Goal: Use online tool/utility

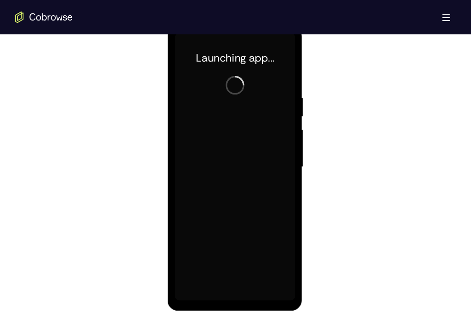
scroll to position [516, 0]
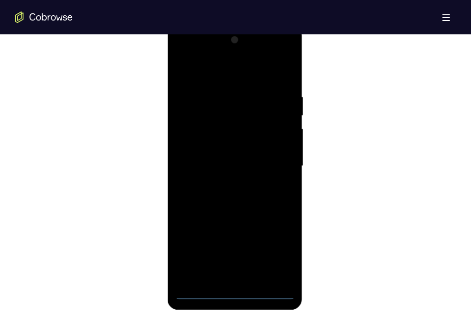
click at [229, 312] on html "Online web based iOS Simulators and Android Emulators. Run iPhone, iPad, Mobile…" at bounding box center [235, 168] width 136 height 287
click at [229, 308] on div at bounding box center [234, 167] width 135 height 285
click at [234, 296] on div at bounding box center [234, 165] width 120 height 267
click at [240, 294] on div at bounding box center [234, 165] width 120 height 267
click at [278, 257] on div at bounding box center [234, 165] width 120 height 267
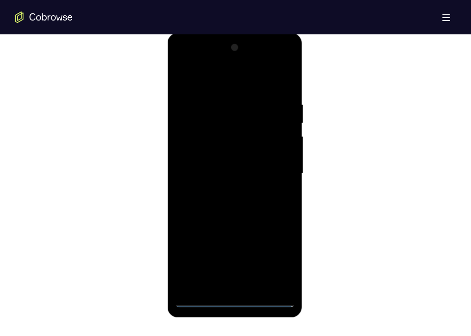
scroll to position [507, 0]
click at [208, 81] on div at bounding box center [234, 174] width 120 height 267
click at [275, 167] on div at bounding box center [234, 174] width 120 height 267
click at [224, 192] on div at bounding box center [234, 174] width 120 height 267
click at [236, 165] on div at bounding box center [234, 174] width 120 height 267
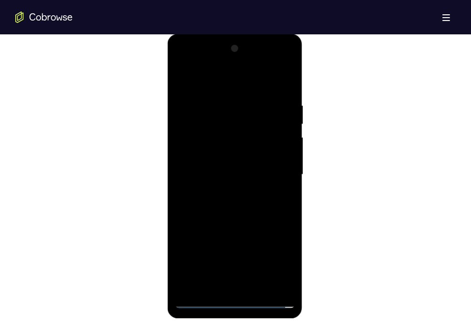
click at [284, 134] on div at bounding box center [234, 174] width 120 height 267
click at [271, 135] on div at bounding box center [234, 174] width 120 height 267
click at [241, 159] on div at bounding box center [234, 174] width 120 height 267
click at [238, 176] on div at bounding box center [234, 174] width 120 height 267
click at [235, 205] on div at bounding box center [234, 174] width 120 height 267
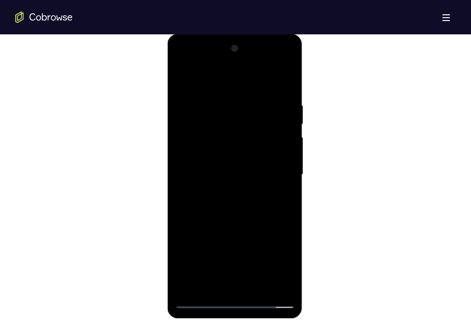
click at [235, 204] on div at bounding box center [234, 174] width 120 height 267
click at [288, 90] on div at bounding box center [234, 174] width 120 height 267
click at [255, 285] on div at bounding box center [234, 174] width 120 height 267
click at [255, 224] on div at bounding box center [234, 174] width 120 height 267
click at [257, 184] on div at bounding box center [234, 174] width 120 height 267
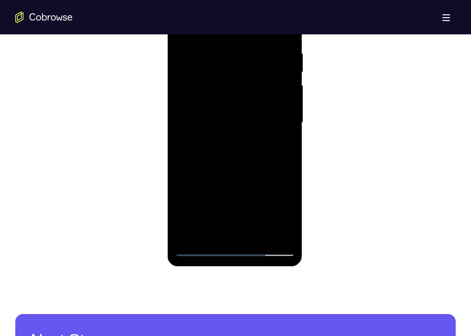
scroll to position [560, 0]
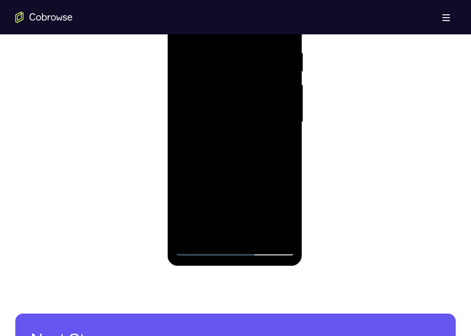
click at [234, 230] on div at bounding box center [234, 122] width 120 height 267
click at [290, 217] on div at bounding box center [234, 122] width 120 height 267
click at [279, 145] on div at bounding box center [234, 122] width 120 height 267
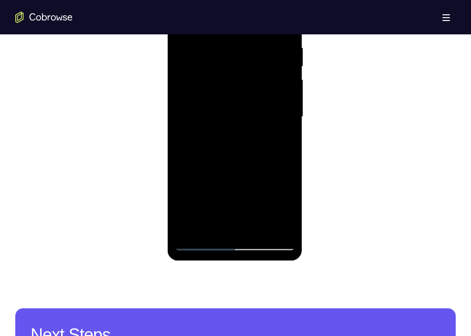
scroll to position [562, 0]
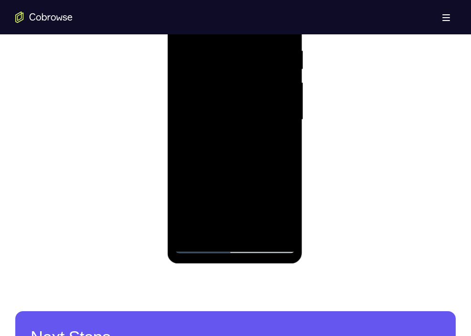
click at [283, 209] on div at bounding box center [234, 119] width 120 height 267
click at [290, 212] on div at bounding box center [234, 119] width 120 height 267
click at [277, 141] on div at bounding box center [234, 119] width 120 height 267
click at [277, 144] on div at bounding box center [234, 119] width 120 height 267
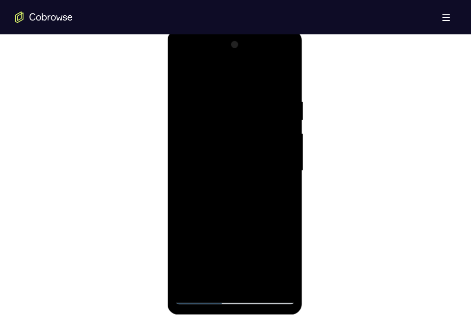
scroll to position [508, 0]
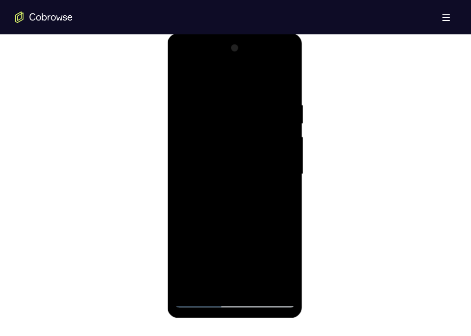
drag, startPoint x: 282, startPoint y: 168, endPoint x: 279, endPoint y: 135, distance: 32.6
click at [279, 135] on div at bounding box center [234, 174] width 120 height 267
click at [229, 102] on div at bounding box center [234, 174] width 120 height 267
click at [239, 103] on div at bounding box center [234, 174] width 120 height 267
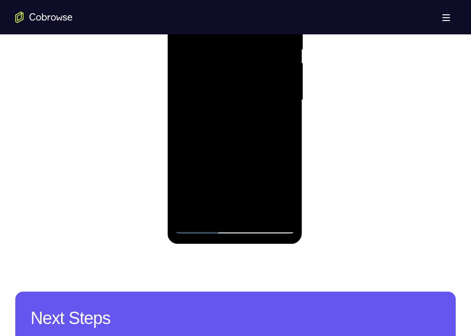
scroll to position [583, 0]
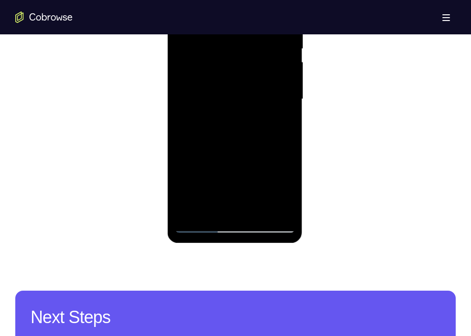
click at [223, 207] on div at bounding box center [234, 99] width 120 height 267
click at [226, 99] on div at bounding box center [234, 99] width 120 height 267
click at [238, 98] on div at bounding box center [234, 99] width 120 height 267
click at [258, 170] on div at bounding box center [234, 99] width 120 height 267
click at [292, 194] on div at bounding box center [234, 99] width 120 height 267
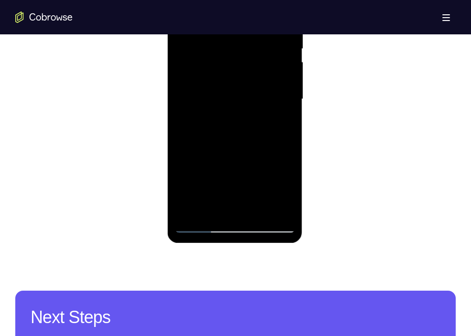
click at [288, 195] on div at bounding box center [234, 99] width 120 height 267
click at [279, 192] on div at bounding box center [234, 99] width 120 height 267
click at [224, 125] on div at bounding box center [234, 99] width 120 height 267
click at [287, 189] on div at bounding box center [234, 99] width 120 height 267
drag, startPoint x: 287, startPoint y: 189, endPoint x: 243, endPoint y: 123, distance: 79.9
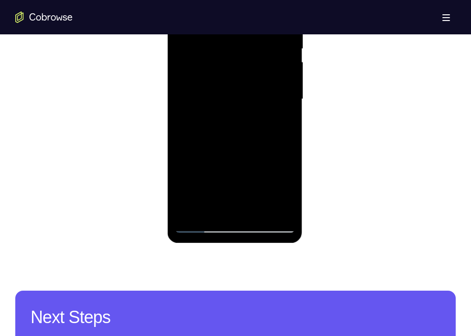
click at [243, 123] on div at bounding box center [234, 99] width 120 height 267
click at [279, 123] on div at bounding box center [234, 99] width 120 height 267
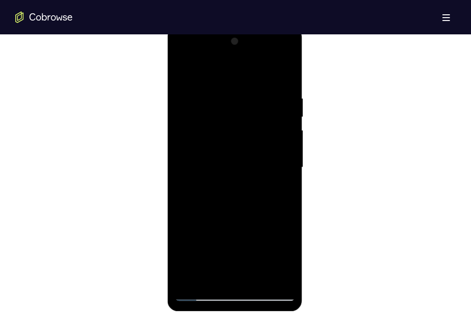
scroll to position [512, 0]
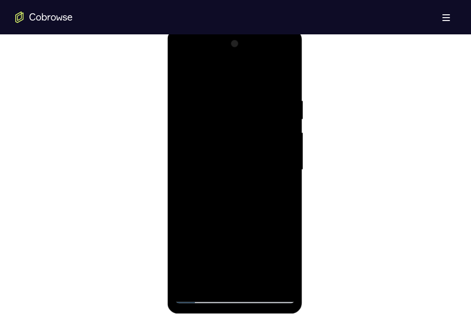
drag, startPoint x: 277, startPoint y: 105, endPoint x: 276, endPoint y: 175, distance: 70.2
click at [276, 175] on div at bounding box center [234, 169] width 120 height 267
drag, startPoint x: 275, startPoint y: 134, endPoint x: 282, endPoint y: 110, distance: 24.5
click at [282, 110] on div at bounding box center [234, 169] width 120 height 267
drag, startPoint x: 282, startPoint y: 148, endPoint x: 295, endPoint y: 75, distance: 73.3
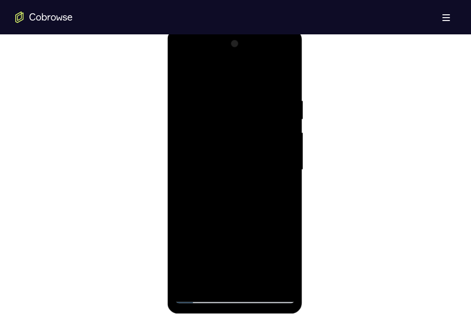
click at [295, 75] on div at bounding box center [234, 171] width 135 height 285
drag, startPoint x: 279, startPoint y: 150, endPoint x: 286, endPoint y: 106, distance: 45.4
click at [286, 106] on div at bounding box center [234, 169] width 120 height 267
click at [181, 77] on div at bounding box center [234, 169] width 120 height 267
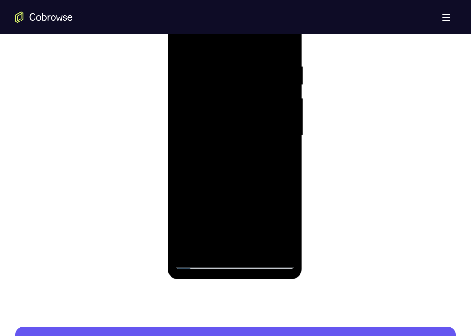
scroll to position [547, 0]
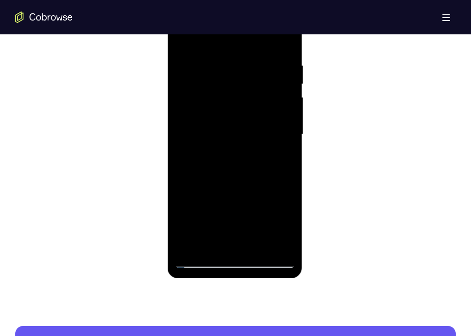
click at [252, 119] on div at bounding box center [234, 134] width 120 height 267
drag, startPoint x: 276, startPoint y: 155, endPoint x: 282, endPoint y: 99, distance: 55.6
click at [282, 99] on div at bounding box center [234, 134] width 120 height 267
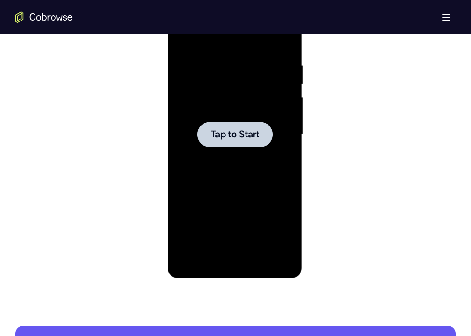
click at [239, 136] on span "Tap to Start" at bounding box center [234, 135] width 49 height 10
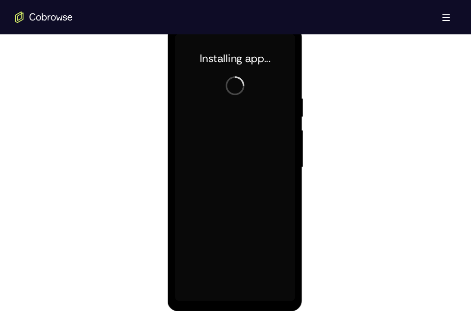
scroll to position [514, 0]
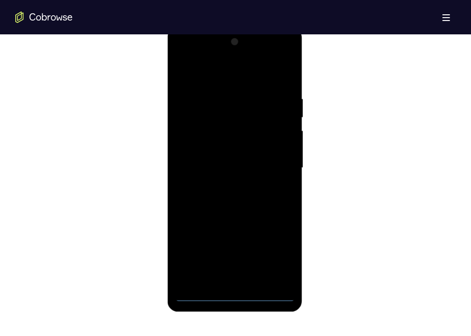
click at [235, 294] on div at bounding box center [234, 167] width 120 height 267
click at [279, 244] on div at bounding box center [234, 167] width 120 height 267
click at [277, 252] on div at bounding box center [234, 167] width 120 height 267
click at [207, 71] on div at bounding box center [234, 167] width 120 height 267
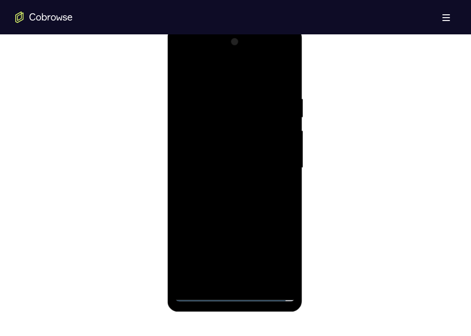
click at [275, 165] on div at bounding box center [234, 167] width 120 height 267
click at [227, 185] on div at bounding box center [234, 167] width 120 height 267
click at [213, 163] on div at bounding box center [234, 167] width 120 height 267
click at [222, 151] on div at bounding box center [234, 167] width 120 height 267
click at [222, 172] on div at bounding box center [234, 167] width 120 height 267
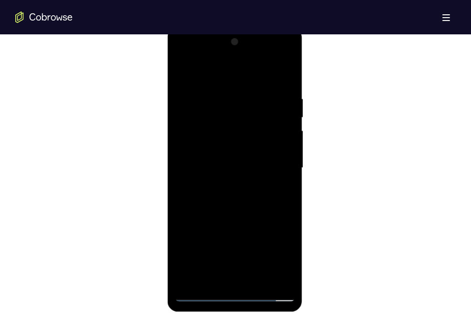
click at [234, 204] on div at bounding box center [234, 167] width 120 height 267
click at [240, 198] on div at bounding box center [234, 167] width 120 height 267
click at [291, 84] on div at bounding box center [234, 167] width 120 height 267
drag, startPoint x: 268, startPoint y: 212, endPoint x: 283, endPoint y: 129, distance: 84.4
click at [283, 129] on div at bounding box center [234, 167] width 120 height 267
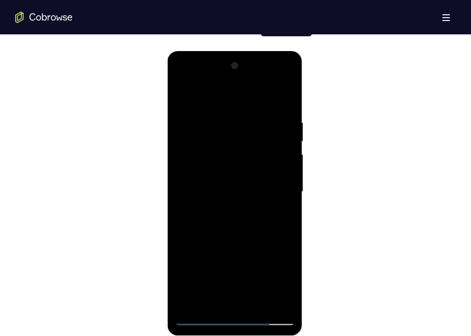
scroll to position [489, 0]
drag, startPoint x: 267, startPoint y: 209, endPoint x: 261, endPoint y: 295, distance: 86.2
click at [261, 295] on div at bounding box center [234, 192] width 120 height 267
drag, startPoint x: 264, startPoint y: 114, endPoint x: 260, endPoint y: 246, distance: 132.8
click at [260, 246] on div at bounding box center [234, 192] width 120 height 267
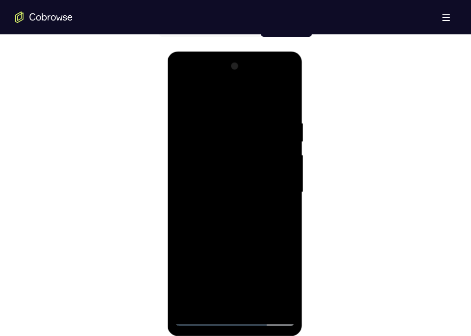
click at [221, 117] on div at bounding box center [234, 192] width 120 height 267
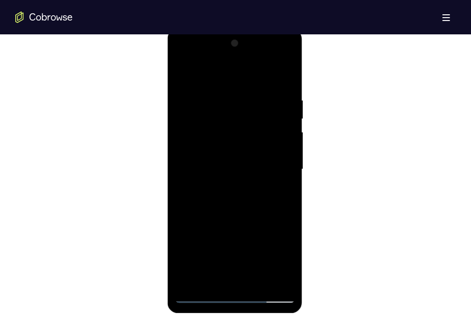
scroll to position [516, 0]
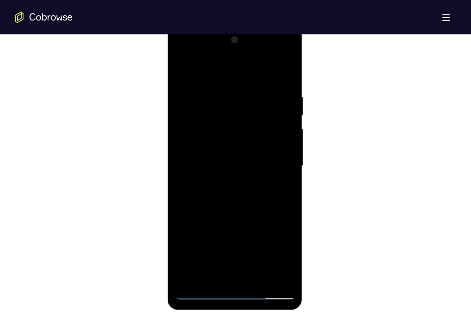
click at [227, 97] on div at bounding box center [234, 165] width 120 height 267
click at [284, 149] on div at bounding box center [234, 165] width 120 height 267
click at [286, 74] on div at bounding box center [234, 165] width 120 height 267
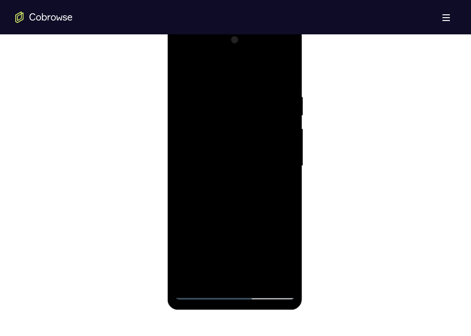
click at [257, 277] on div at bounding box center [234, 165] width 120 height 267
click at [251, 215] on div at bounding box center [234, 165] width 120 height 267
click at [278, 136] on div at bounding box center [234, 165] width 120 height 267
click at [183, 66] on div at bounding box center [234, 165] width 120 height 267
click at [246, 168] on div at bounding box center [234, 165] width 120 height 267
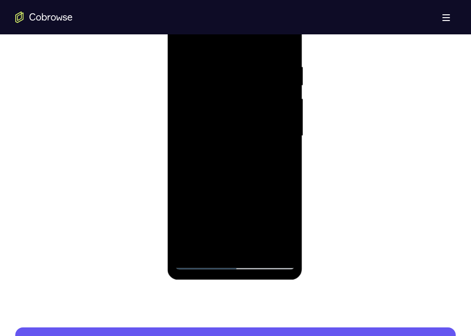
scroll to position [549, 0]
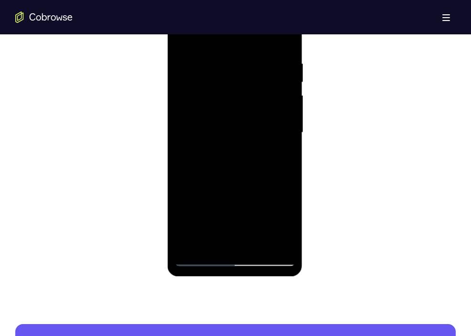
click at [224, 244] on div at bounding box center [234, 132] width 120 height 267
click at [209, 240] on div at bounding box center [234, 132] width 120 height 267
click at [210, 212] on div at bounding box center [234, 132] width 120 height 267
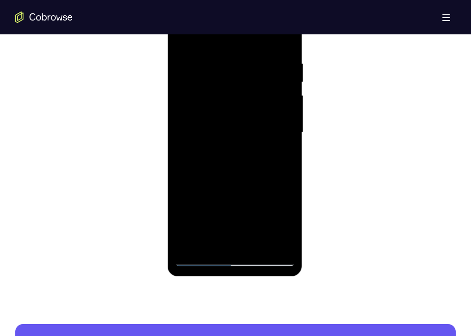
click at [281, 151] on div at bounding box center [234, 132] width 120 height 267
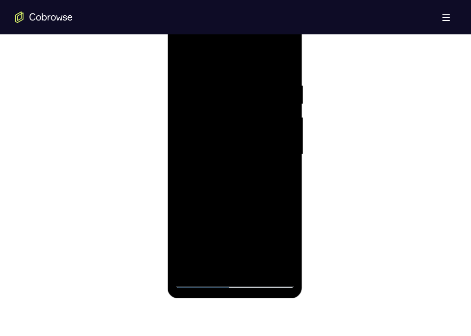
scroll to position [529, 0]
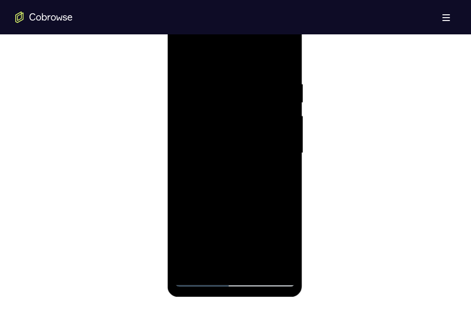
click at [249, 199] on div at bounding box center [234, 153] width 120 height 267
click at [218, 96] on div at bounding box center [234, 153] width 120 height 267
click at [243, 259] on div at bounding box center [234, 153] width 120 height 267
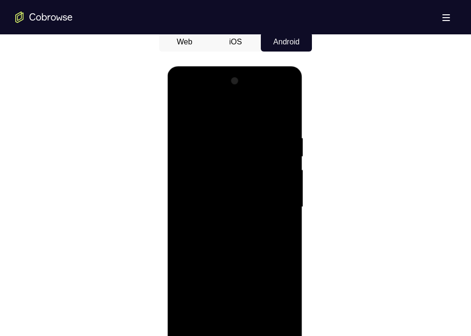
scroll to position [475, 0]
click at [284, 95] on div at bounding box center [234, 206] width 120 height 267
click at [213, 173] on div at bounding box center [234, 206] width 120 height 267
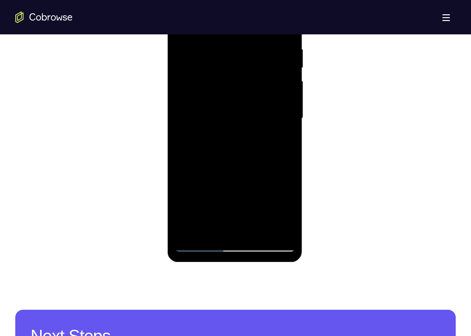
scroll to position [569, 0]
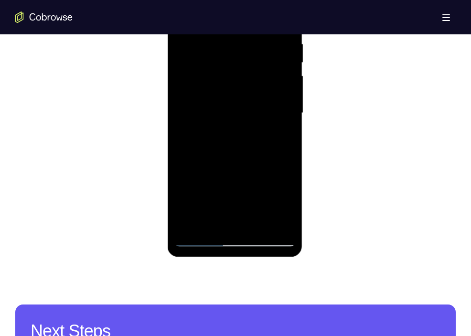
click at [280, 223] on div at bounding box center [234, 112] width 120 height 267
click at [191, 240] on div at bounding box center [234, 112] width 120 height 267
click at [209, 223] on div at bounding box center [234, 112] width 120 height 267
click at [234, 191] on div at bounding box center [234, 112] width 120 height 267
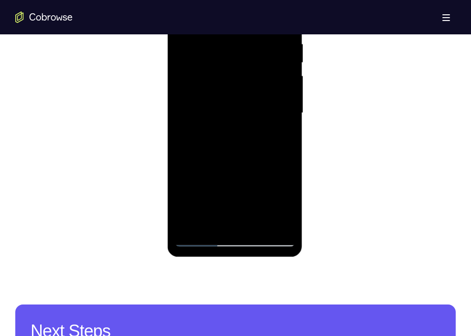
click at [224, 191] on div at bounding box center [234, 112] width 120 height 267
click at [224, 171] on div at bounding box center [234, 112] width 120 height 267
click at [212, 207] on div at bounding box center [234, 112] width 120 height 267
click at [274, 170] on div at bounding box center [234, 112] width 120 height 267
click at [270, 156] on div at bounding box center [234, 112] width 120 height 267
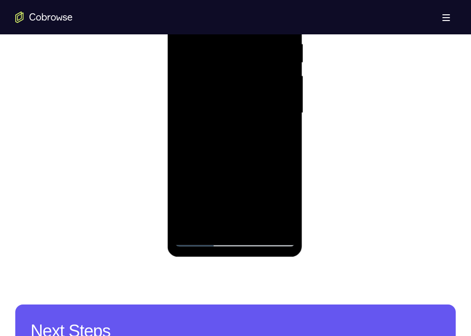
click at [215, 190] on div at bounding box center [234, 112] width 120 height 267
click at [213, 165] on div at bounding box center [234, 112] width 120 height 267
click at [232, 189] on div at bounding box center [234, 112] width 120 height 267
click at [243, 220] on div at bounding box center [234, 112] width 120 height 267
click at [237, 194] on div at bounding box center [234, 112] width 120 height 267
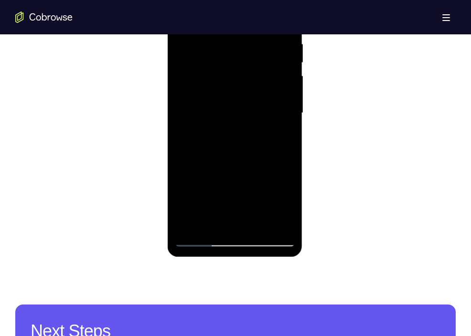
click at [255, 193] on div at bounding box center [234, 112] width 120 height 267
click at [244, 219] on div at bounding box center [234, 112] width 120 height 267
click at [181, 184] on div at bounding box center [234, 112] width 120 height 267
click at [236, 191] on div at bounding box center [234, 112] width 120 height 267
click at [188, 209] on div at bounding box center [234, 112] width 120 height 267
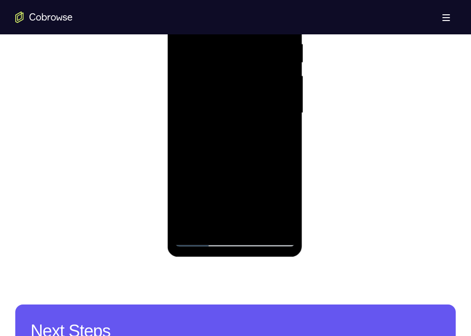
click at [259, 156] on div at bounding box center [234, 112] width 120 height 267
click at [238, 157] on div at bounding box center [234, 112] width 120 height 267
click at [283, 138] on div at bounding box center [234, 112] width 120 height 267
click at [266, 189] on div at bounding box center [234, 112] width 120 height 267
click at [210, 189] on div at bounding box center [234, 112] width 120 height 267
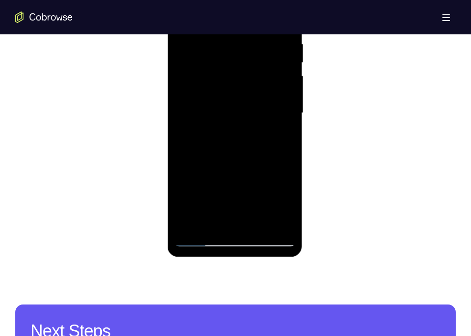
click at [213, 202] on div at bounding box center [234, 112] width 120 height 267
click at [247, 208] on div at bounding box center [234, 112] width 120 height 267
click at [277, 189] on div at bounding box center [234, 112] width 120 height 267
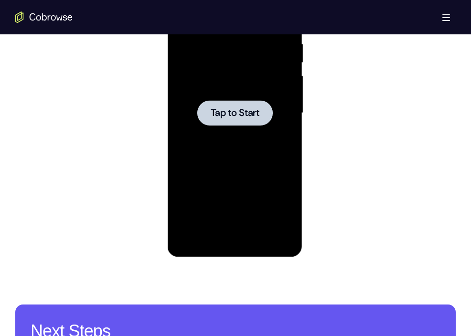
click at [233, 108] on span "Tap to Start" at bounding box center [234, 113] width 49 height 10
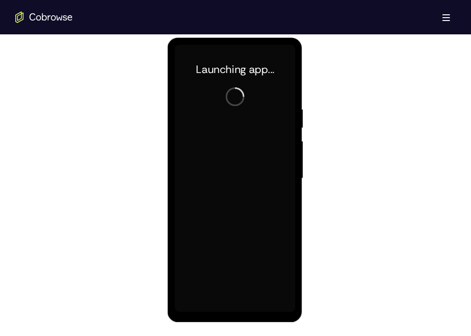
scroll to position [504, 0]
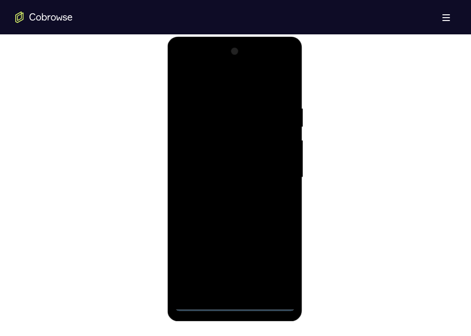
click at [231, 308] on div at bounding box center [234, 177] width 120 height 267
click at [275, 268] on div at bounding box center [234, 177] width 120 height 267
click at [226, 78] on div at bounding box center [234, 177] width 120 height 267
click at [265, 169] on div at bounding box center [234, 177] width 120 height 267
click at [223, 194] on div at bounding box center [234, 177] width 120 height 267
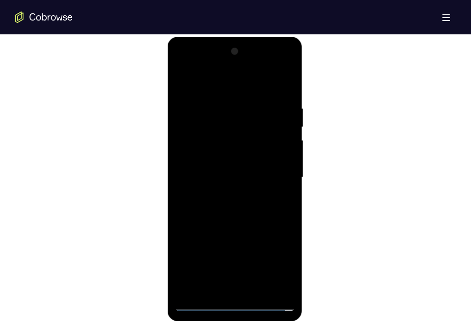
click at [228, 163] on div at bounding box center [234, 177] width 120 height 267
click at [228, 160] on div at bounding box center [234, 177] width 120 height 267
click at [225, 176] on div at bounding box center [234, 177] width 120 height 267
click at [224, 210] on div at bounding box center [234, 177] width 120 height 267
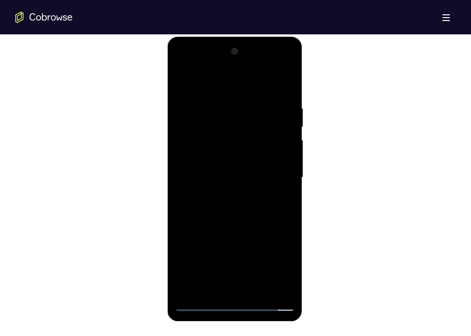
click at [264, 212] on div at bounding box center [234, 177] width 120 height 267
click at [182, 66] on div at bounding box center [234, 177] width 120 height 267
click at [197, 152] on div at bounding box center [234, 177] width 120 height 267
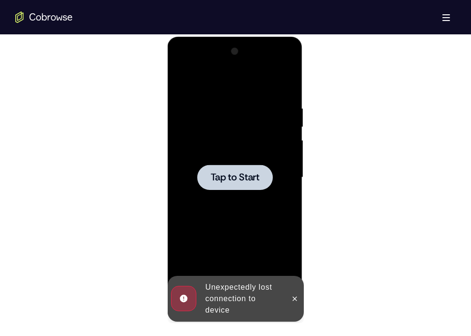
click at [232, 174] on span "Tap to Start" at bounding box center [234, 178] width 49 height 10
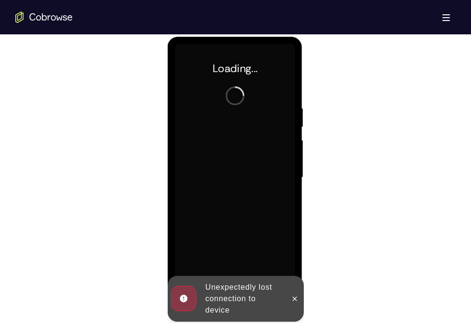
click at [293, 290] on div at bounding box center [294, 299] width 15 height 46
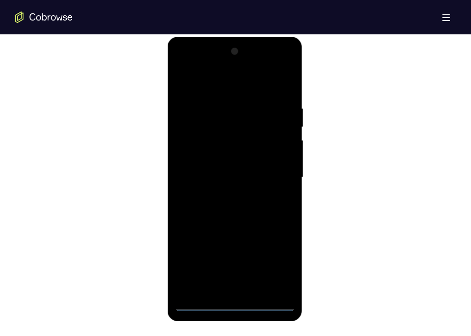
click at [236, 305] on div at bounding box center [234, 177] width 120 height 267
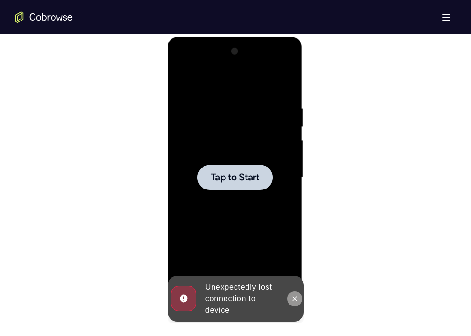
click at [291, 296] on icon at bounding box center [294, 299] width 8 height 8
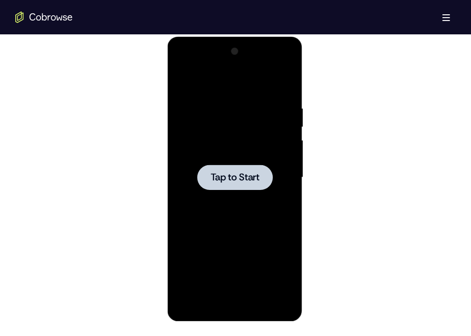
click at [250, 176] on span "Tap to Start" at bounding box center [234, 178] width 49 height 10
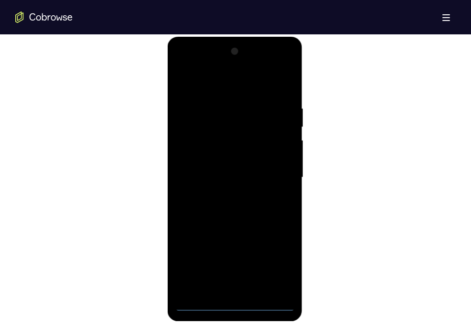
click at [234, 304] on div at bounding box center [234, 177] width 120 height 267
click at [273, 267] on div at bounding box center [234, 177] width 120 height 267
click at [192, 60] on div at bounding box center [234, 177] width 120 height 267
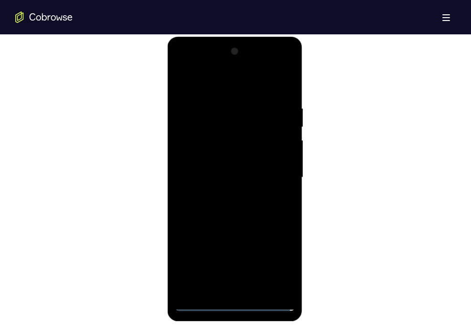
click at [271, 179] on div at bounding box center [234, 177] width 120 height 267
click at [270, 176] on div at bounding box center [234, 177] width 120 height 267
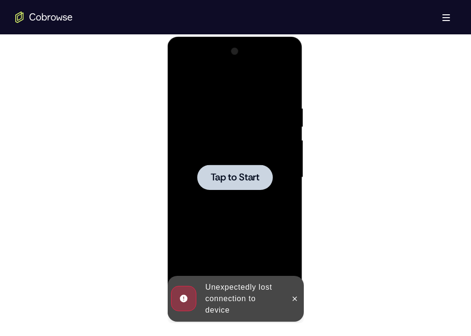
click at [236, 186] on div at bounding box center [234, 177] width 75 height 25
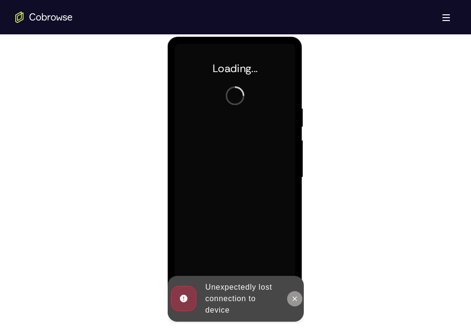
click at [297, 300] on icon at bounding box center [294, 299] width 8 height 8
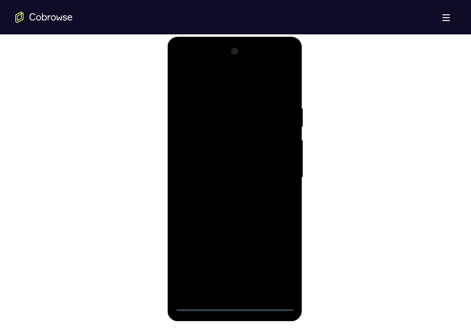
click at [232, 301] on div at bounding box center [234, 177] width 120 height 267
click at [238, 302] on div at bounding box center [234, 177] width 120 height 267
click at [277, 262] on div at bounding box center [234, 177] width 120 height 267
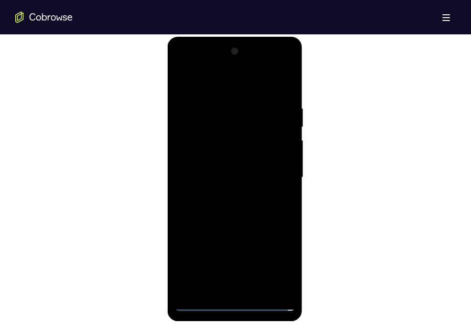
click at [192, 64] on div at bounding box center [234, 177] width 120 height 267
click at [274, 172] on div at bounding box center [234, 177] width 120 height 267
click at [227, 194] on div at bounding box center [234, 177] width 120 height 267
click at [244, 167] on div at bounding box center [234, 177] width 120 height 267
click at [244, 162] on div at bounding box center [234, 177] width 120 height 267
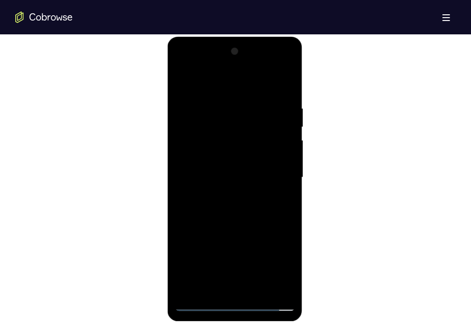
click at [227, 180] on div at bounding box center [234, 177] width 120 height 267
click at [235, 206] on div at bounding box center [234, 177] width 120 height 267
click at [245, 212] on div at bounding box center [234, 177] width 120 height 267
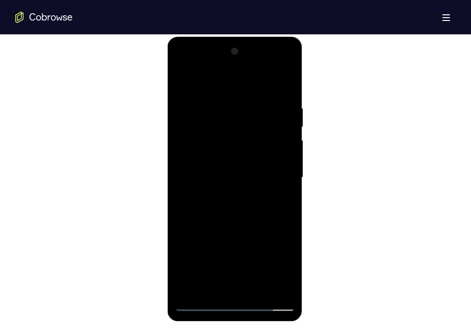
click at [260, 290] on div at bounding box center [234, 177] width 120 height 267
click at [286, 93] on div at bounding box center [234, 177] width 120 height 267
click at [255, 286] on div at bounding box center [234, 177] width 120 height 267
click at [256, 230] on div at bounding box center [234, 177] width 120 height 267
click at [265, 163] on div at bounding box center [234, 177] width 120 height 267
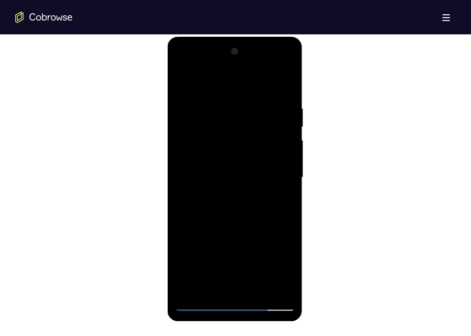
click at [227, 279] on div at bounding box center [234, 177] width 120 height 267
click at [214, 285] on div at bounding box center [234, 177] width 120 height 267
click at [211, 289] on div at bounding box center [234, 177] width 120 height 267
click at [238, 246] on div at bounding box center [234, 177] width 120 height 267
click at [283, 196] on div at bounding box center [234, 177] width 120 height 267
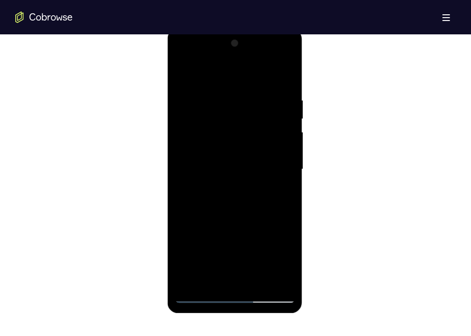
scroll to position [513, 0]
click at [234, 193] on div at bounding box center [234, 168] width 120 height 267
click at [252, 193] on div at bounding box center [234, 168] width 120 height 267
click at [288, 260] on div at bounding box center [234, 168] width 120 height 267
click at [280, 195] on div at bounding box center [234, 168] width 120 height 267
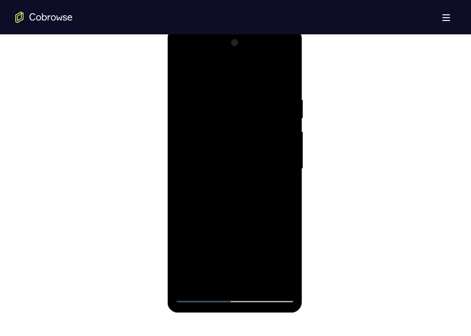
click at [208, 279] on div at bounding box center [234, 168] width 120 height 267
click at [187, 223] on div at bounding box center [234, 168] width 120 height 267
click at [280, 186] on div at bounding box center [234, 168] width 120 height 267
click at [182, 71] on div at bounding box center [234, 168] width 120 height 267
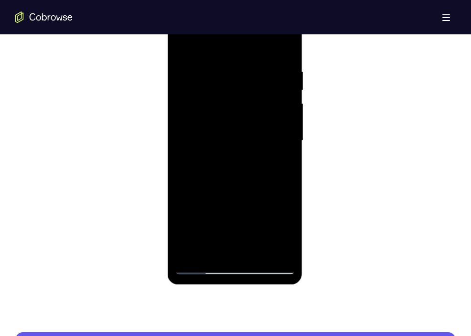
scroll to position [539, 0]
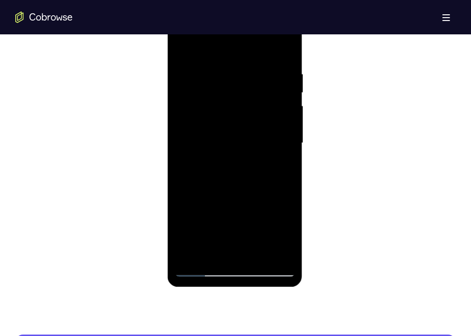
click at [259, 135] on div at bounding box center [234, 143] width 120 height 267
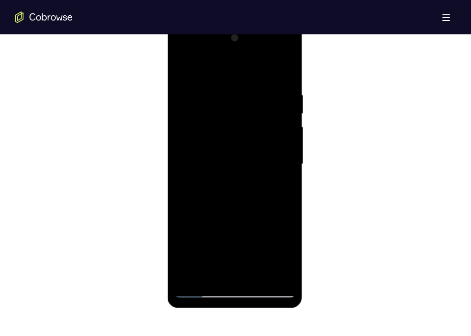
scroll to position [517, 0]
click at [252, 219] on div at bounding box center [234, 164] width 120 height 267
click at [231, 219] on div at bounding box center [234, 164] width 120 height 267
click at [224, 205] on div at bounding box center [234, 164] width 120 height 267
click at [245, 165] on div at bounding box center [234, 164] width 120 height 267
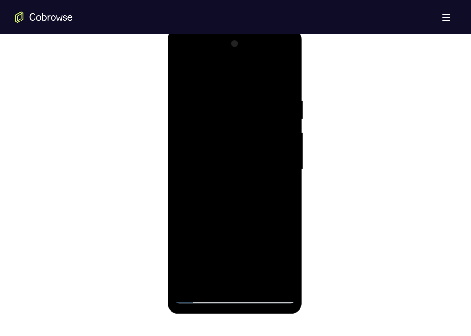
scroll to position [511, 0]
click at [183, 75] on div at bounding box center [234, 170] width 120 height 267
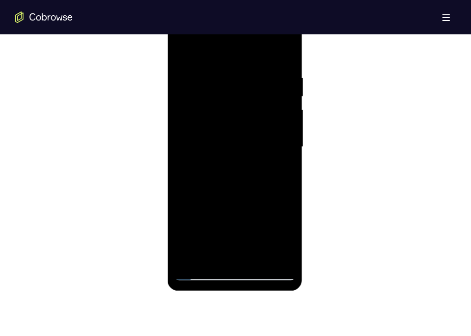
scroll to position [527, 0]
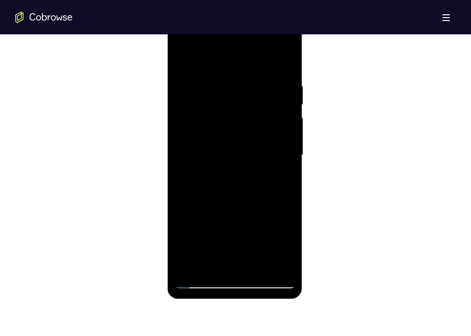
click at [185, 58] on div at bounding box center [234, 154] width 120 height 267
click at [234, 268] on div at bounding box center [234, 154] width 120 height 267
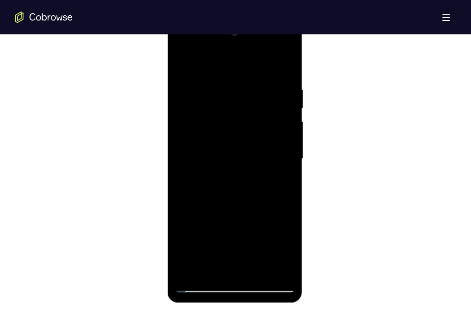
scroll to position [524, 0]
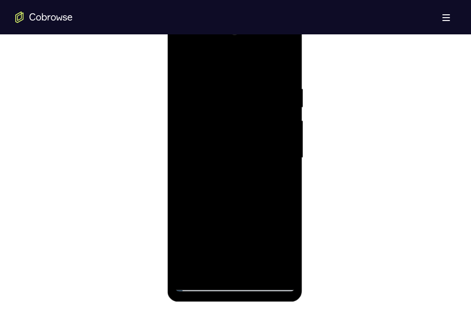
drag, startPoint x: 263, startPoint y: 211, endPoint x: 261, endPoint y: 60, distance: 150.9
click at [261, 60] on div at bounding box center [234, 157] width 120 height 267
drag, startPoint x: 255, startPoint y: 228, endPoint x: 255, endPoint y: 55, distance: 172.9
click at [255, 55] on div at bounding box center [234, 157] width 120 height 267
click at [254, 268] on div at bounding box center [234, 157] width 120 height 267
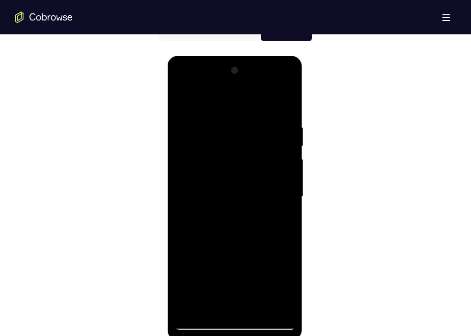
scroll to position [485, 0]
